Goal: Find specific page/section: Find specific page/section

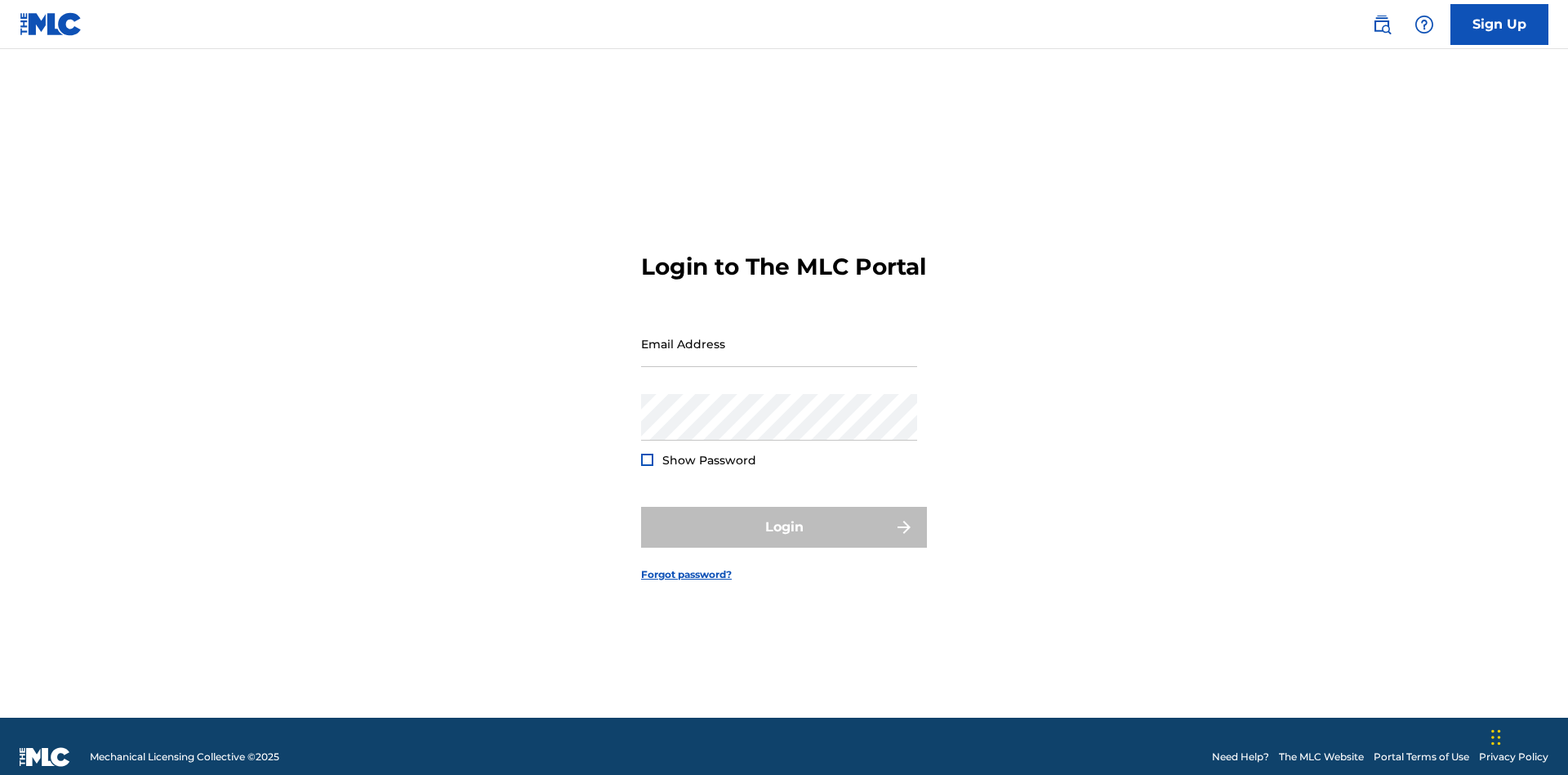
scroll to position [21, 0]
click at [779, 336] on input "Email Address" at bounding box center [779, 343] width 276 height 46
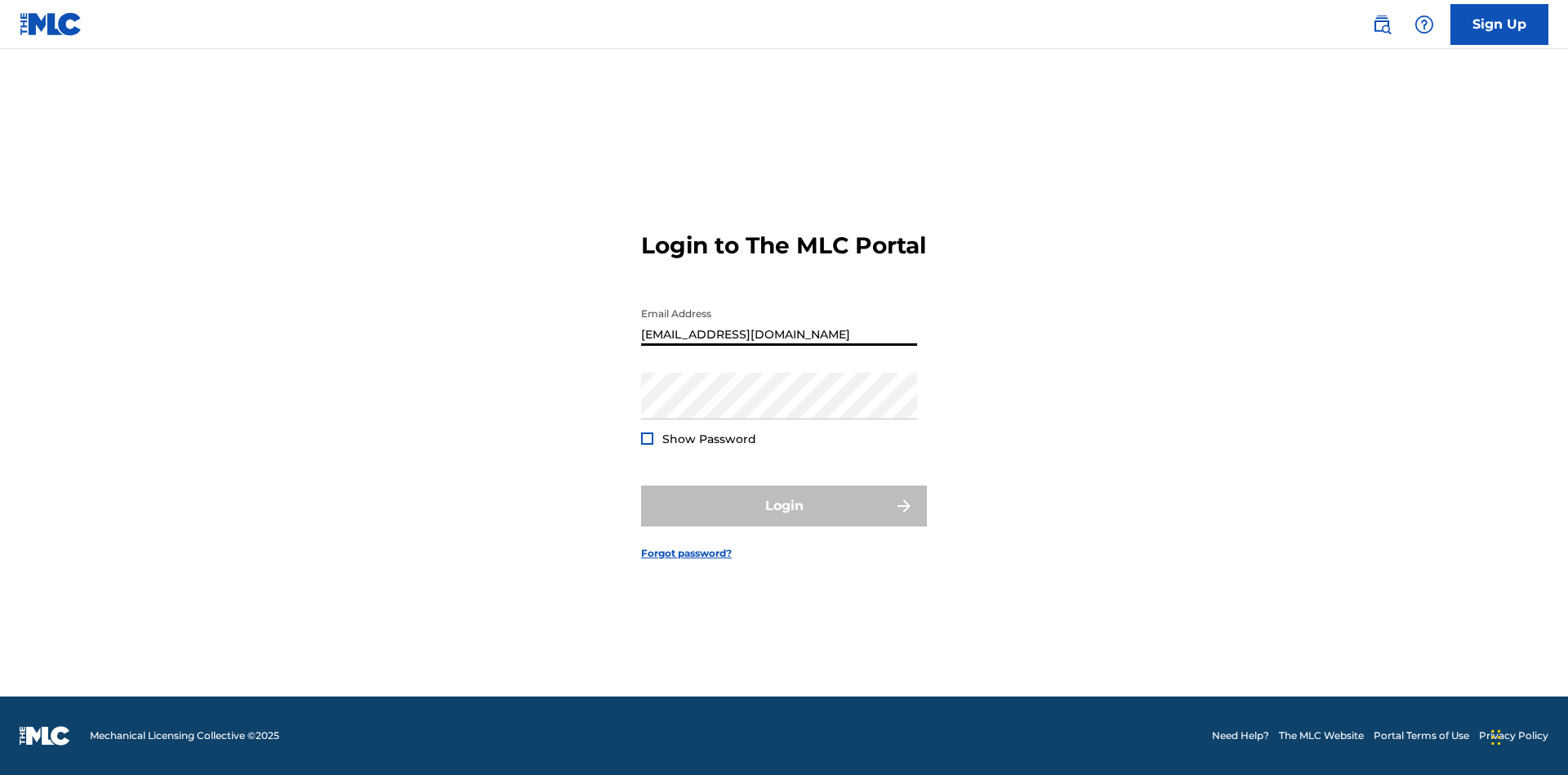
scroll to position [0, 44]
type input "[EMAIL_ADDRESS][DOMAIN_NAME]"
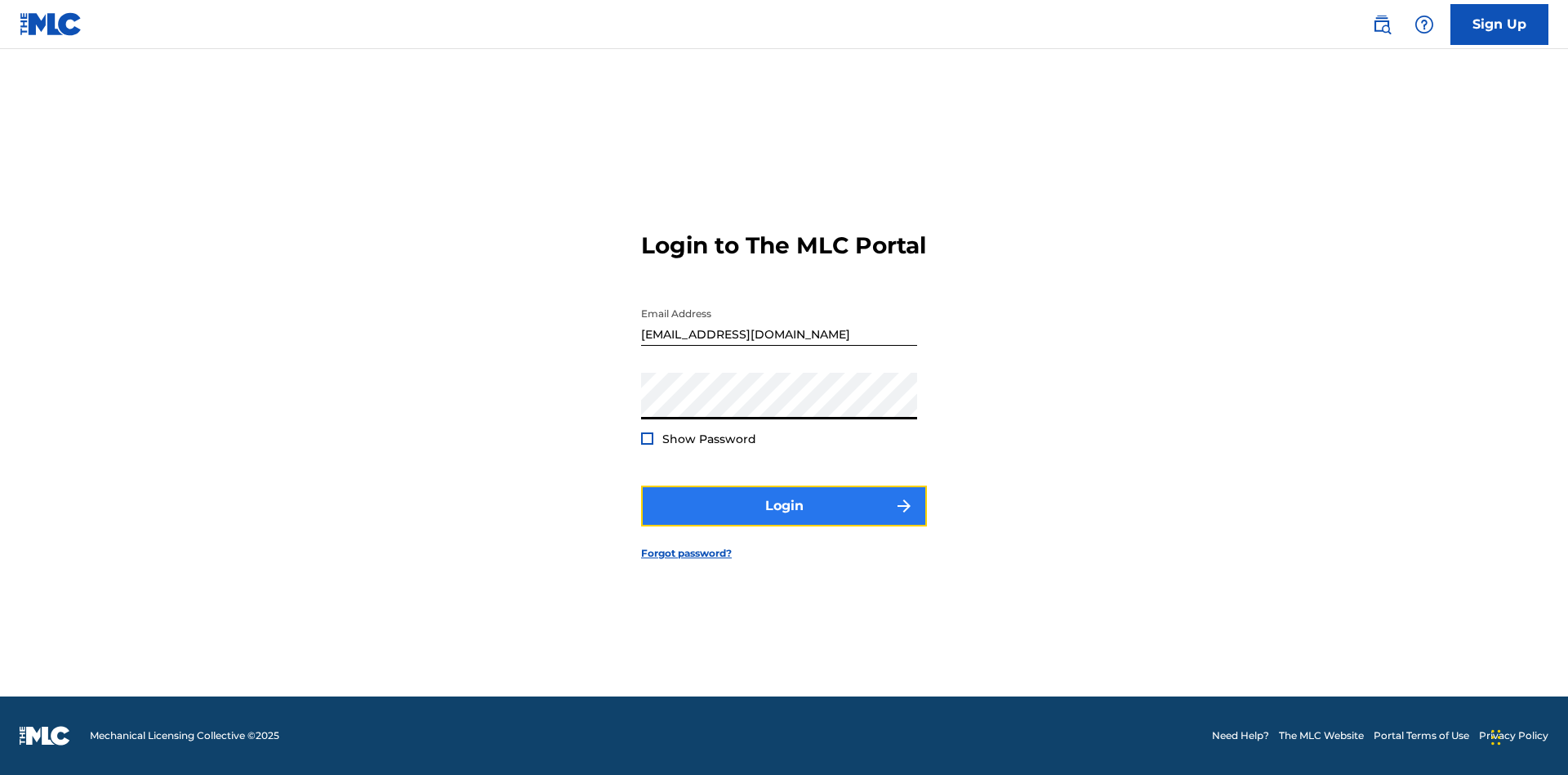
click at [784, 519] on button "Login" at bounding box center [784, 506] width 286 height 41
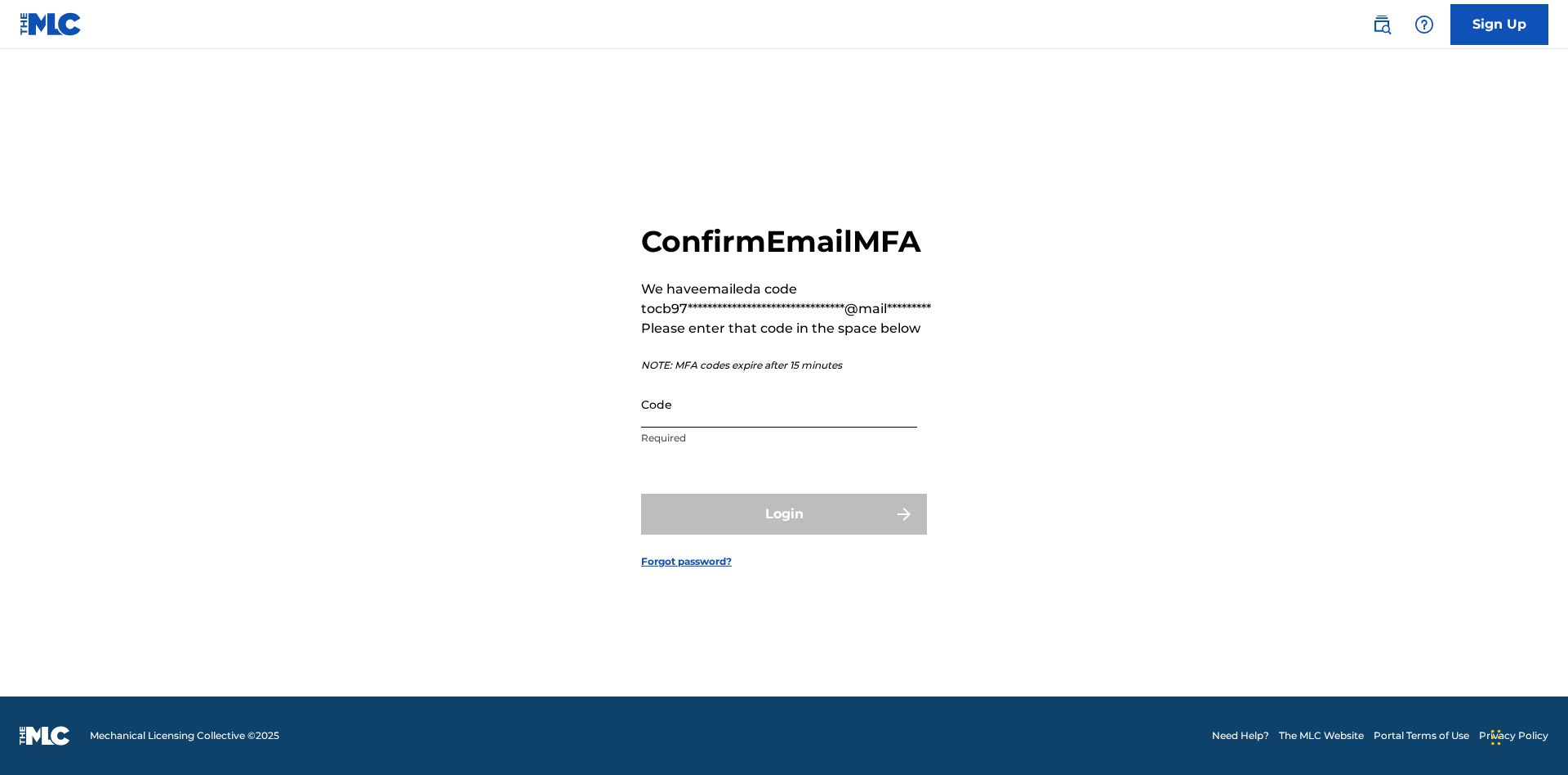
click at [779, 404] on input "Code" at bounding box center [779, 404] width 276 height 46
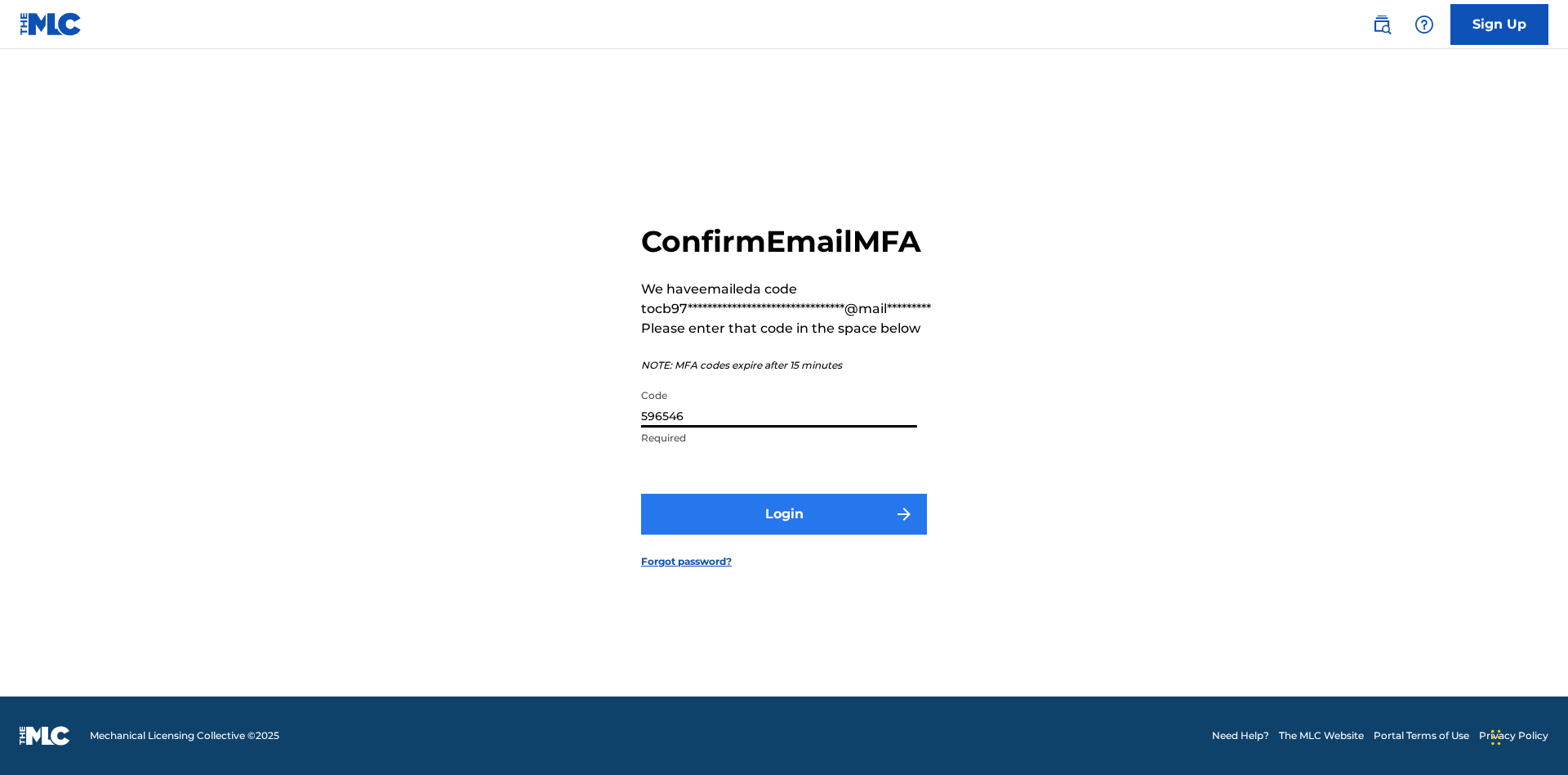
type input "596546"
click at [784, 513] on button "Login" at bounding box center [784, 514] width 286 height 41
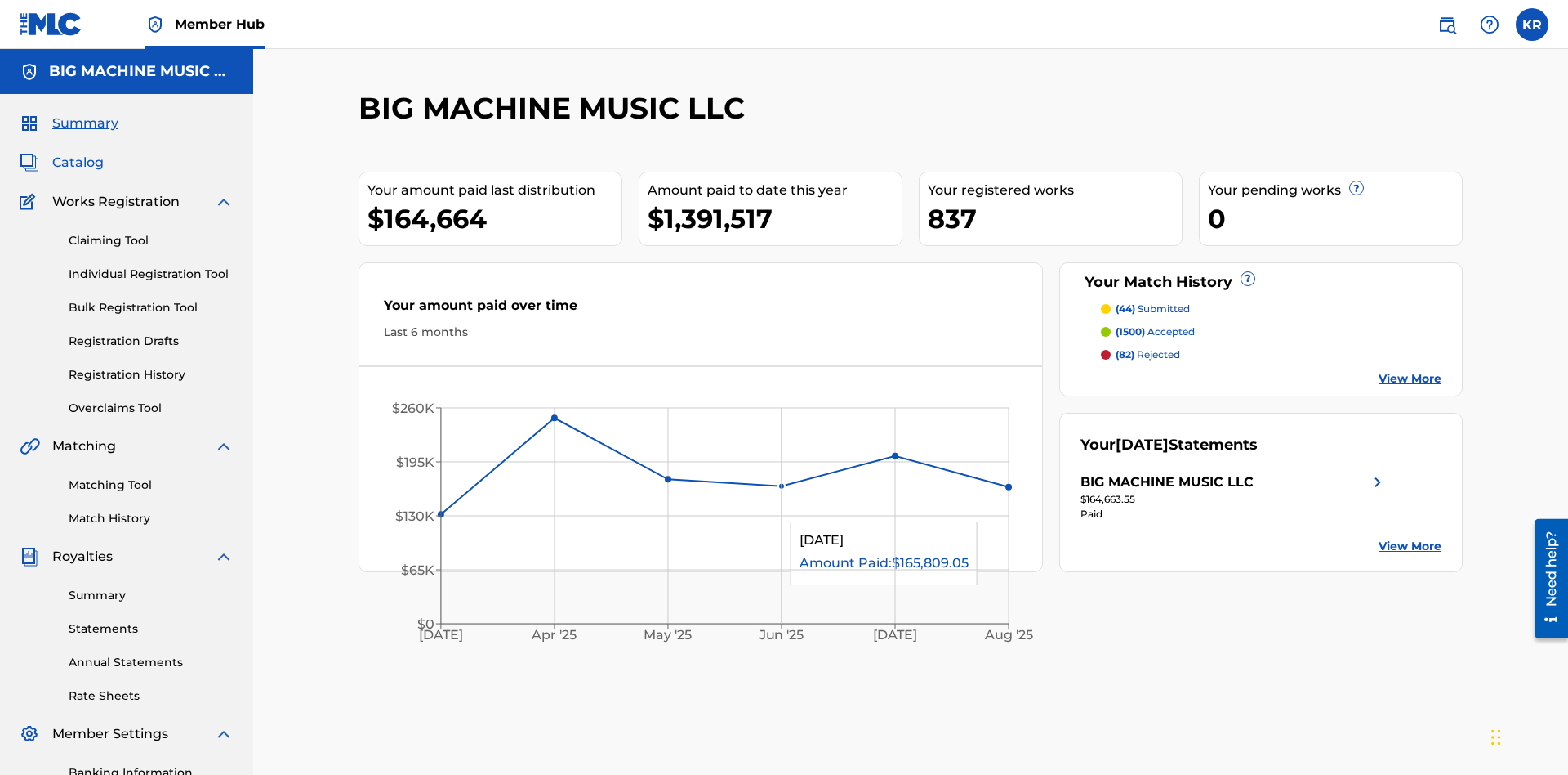
click at [78, 153] on span "Catalog" at bounding box center [79, 163] width 52 height 20
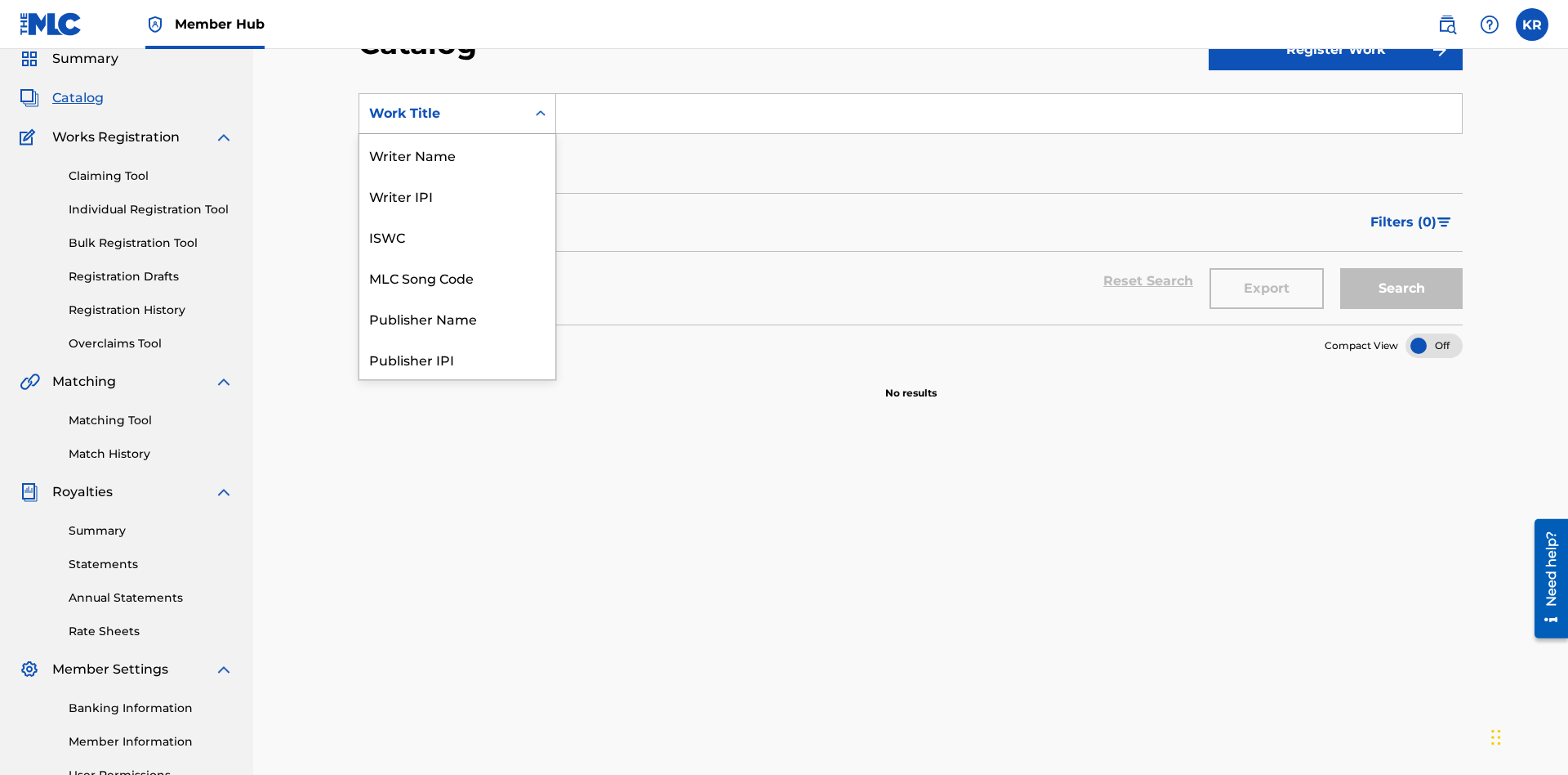
scroll to position [245, 0]
click at [457, 318] on div "ISRC" at bounding box center [457, 318] width 196 height 41
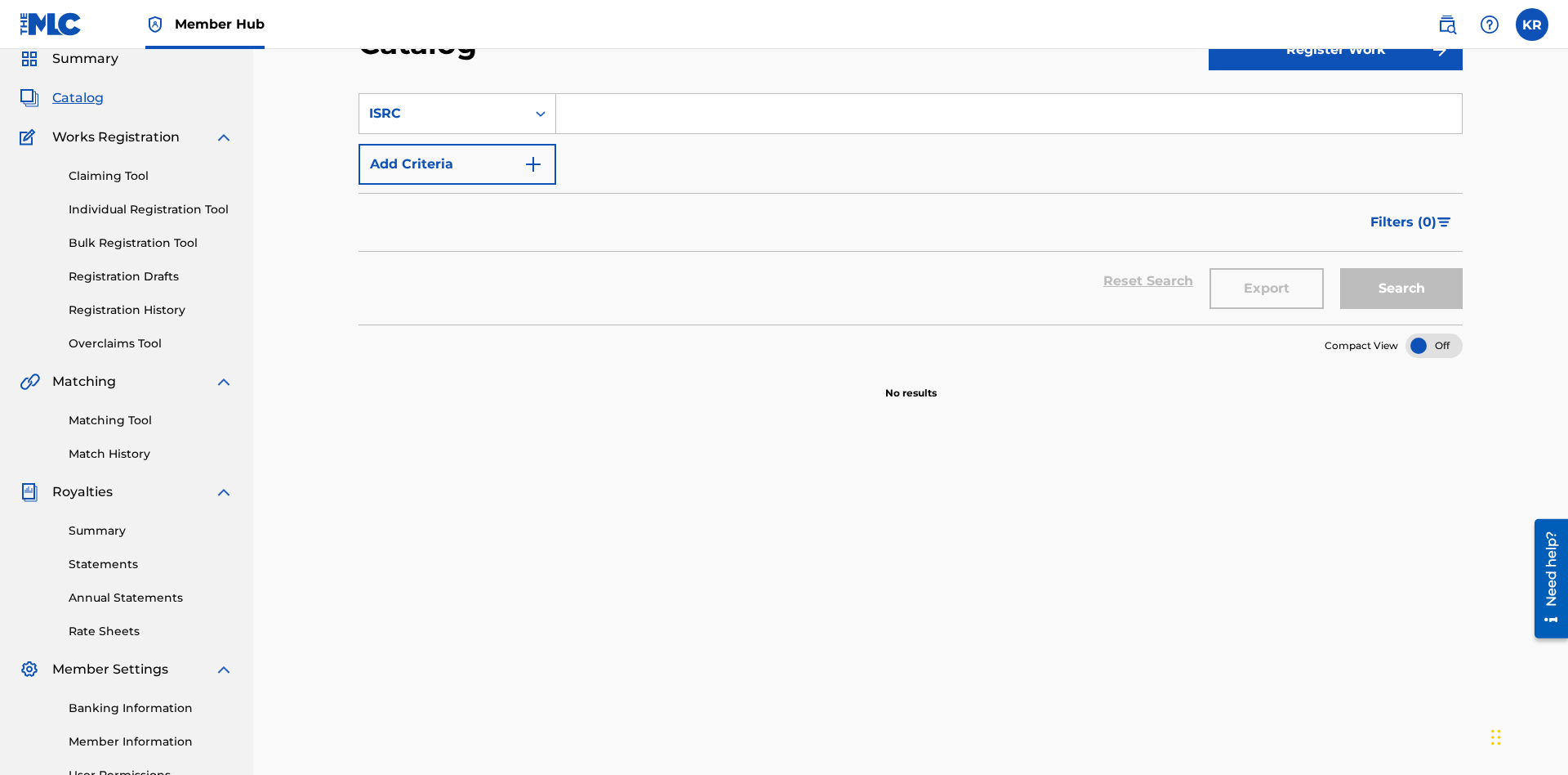
scroll to position [61, 0]
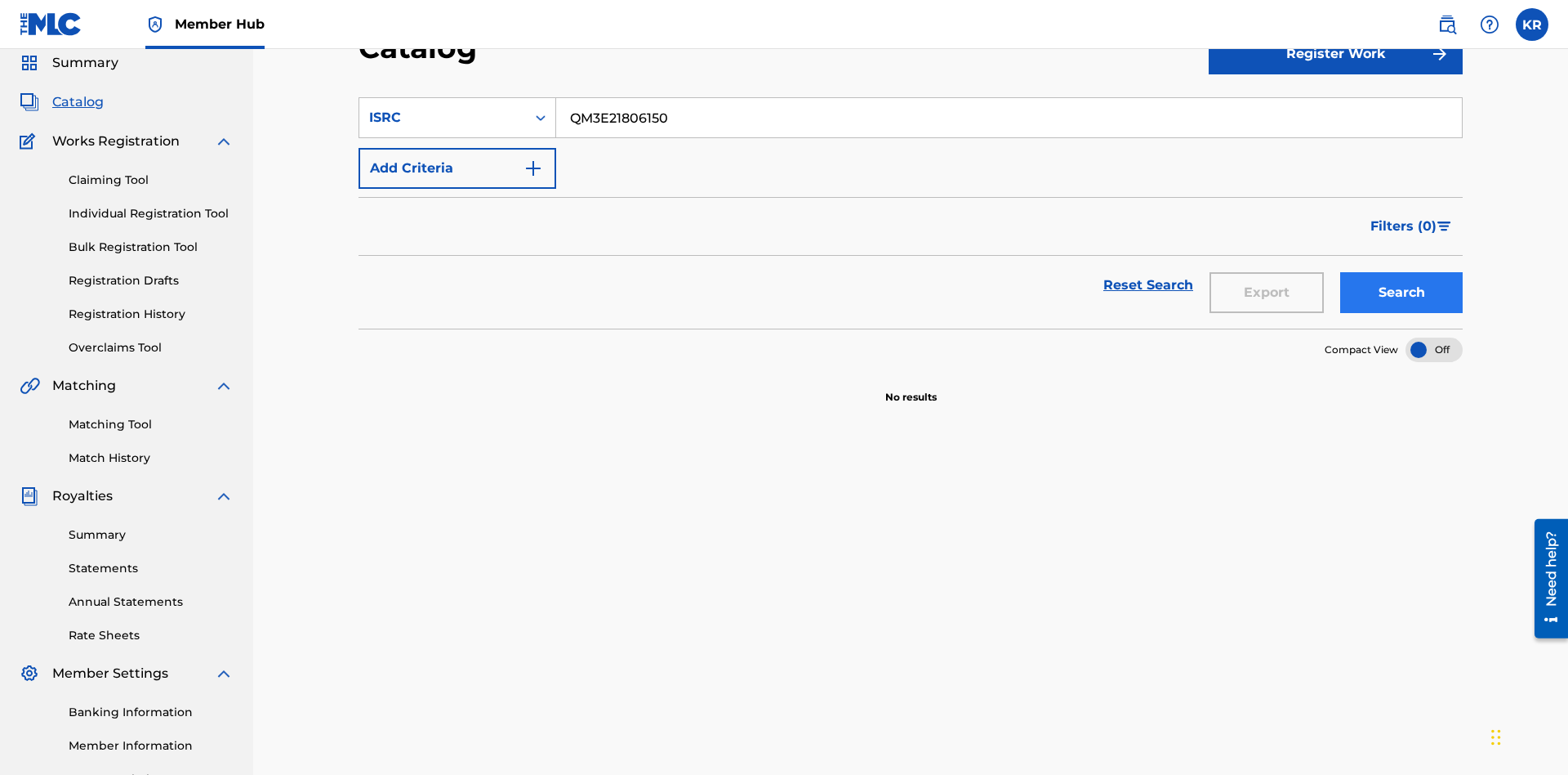
type input "QM3E21806150"
click at [1402, 272] on button "Search" at bounding box center [1401, 292] width 122 height 41
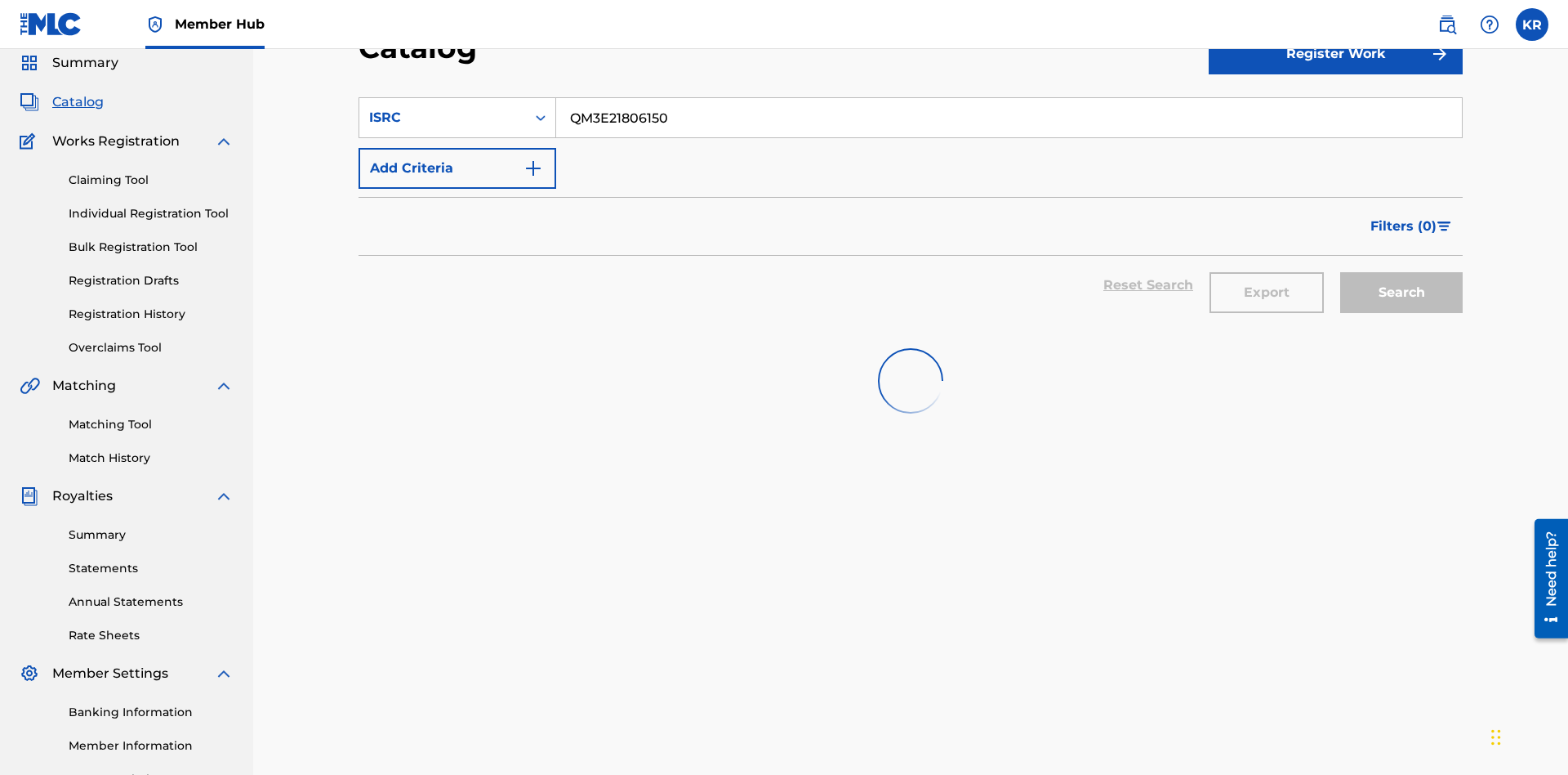
scroll to position [234, 0]
